Goal: Find specific page/section: Find specific page/section

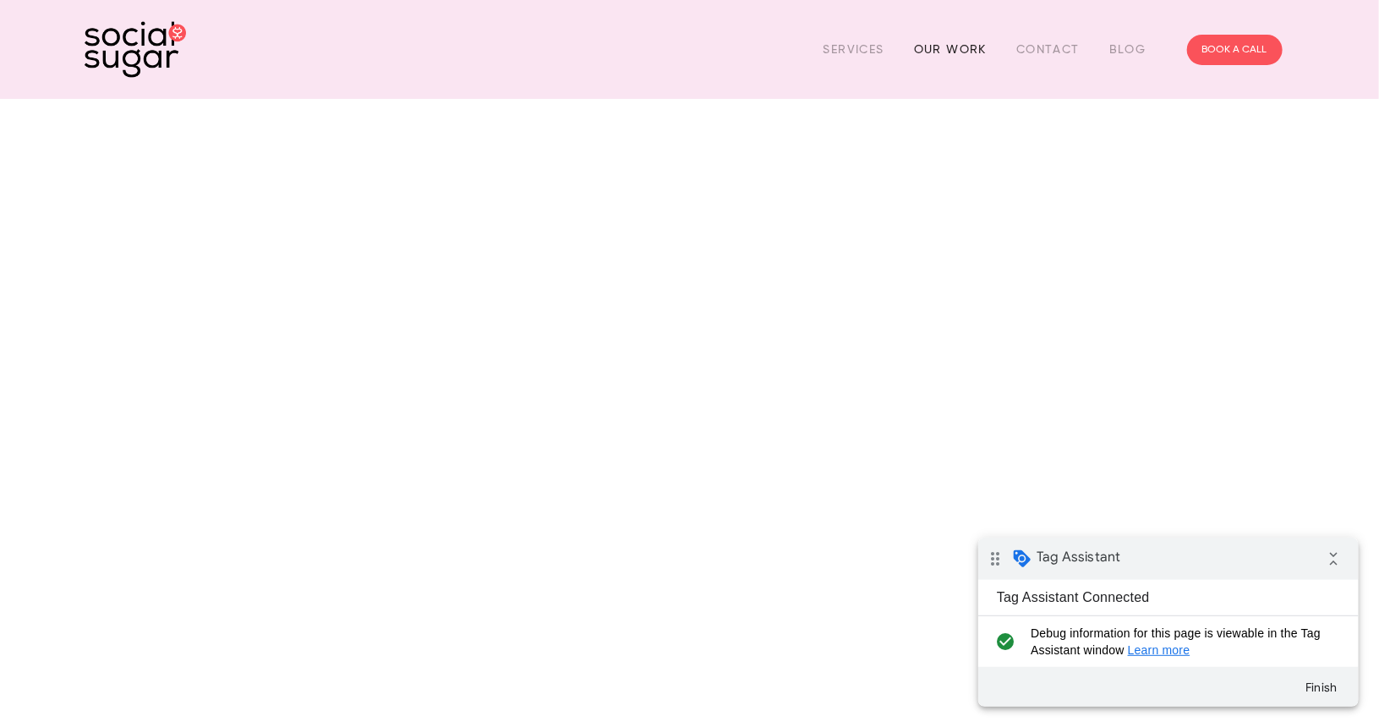
click at [959, 36] on link "Our Work" at bounding box center [950, 49] width 73 height 26
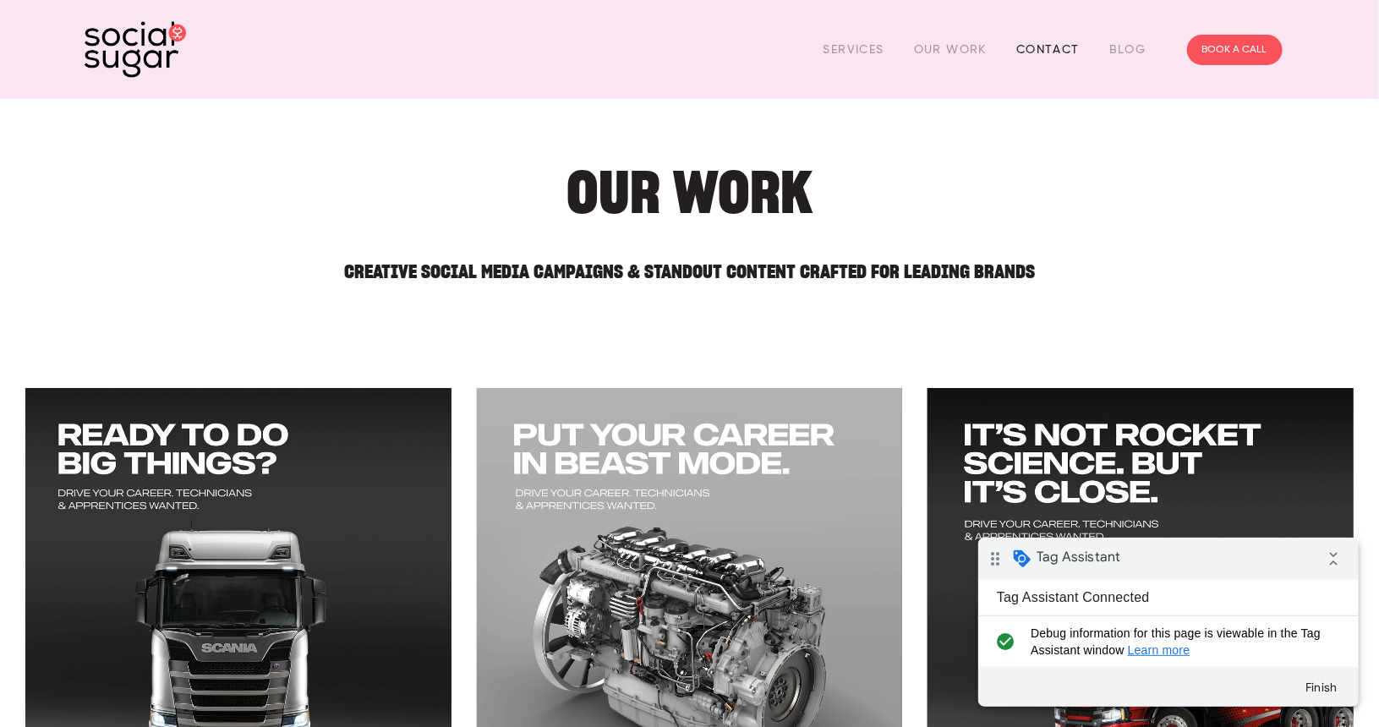
click at [1043, 51] on link "Contact" at bounding box center [1048, 49] width 63 height 26
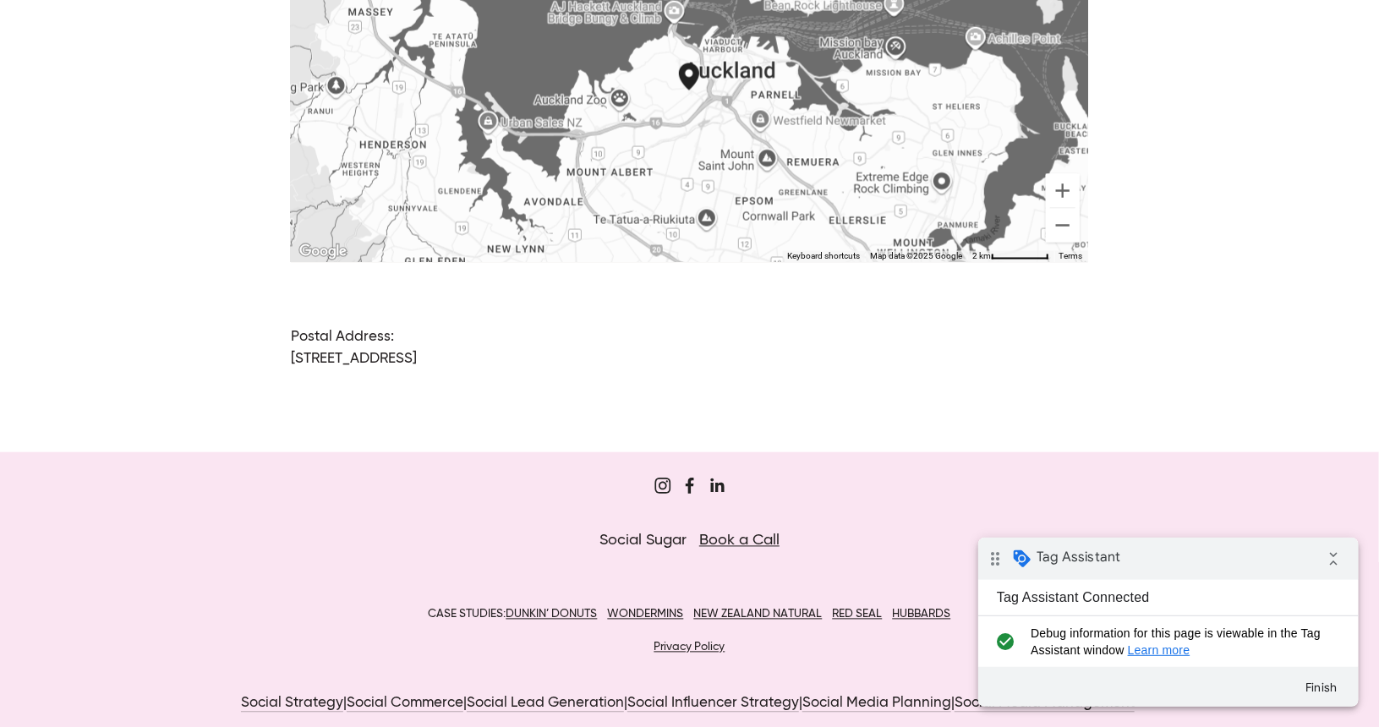
scroll to position [1371, 0]
